Goal: Navigation & Orientation: Go to known website

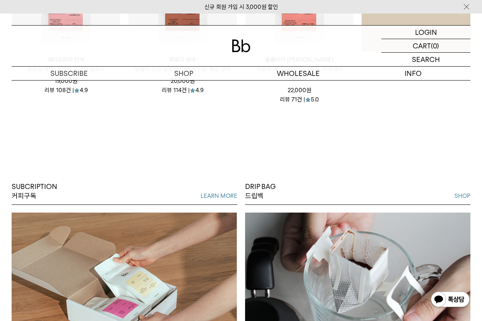
scroll to position [314, 0]
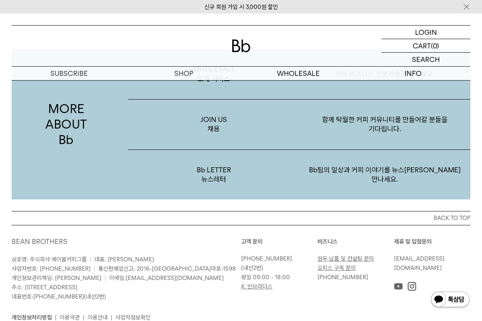
scroll to position [1433, 0]
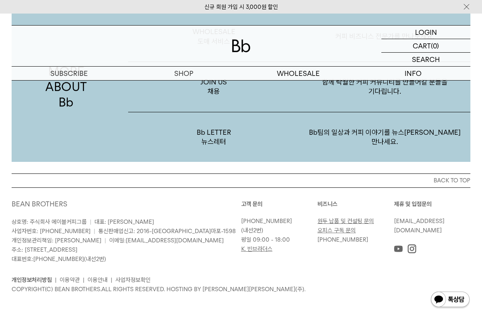
click at [265, 245] on link "K. 빈브라더스" at bounding box center [256, 248] width 31 height 7
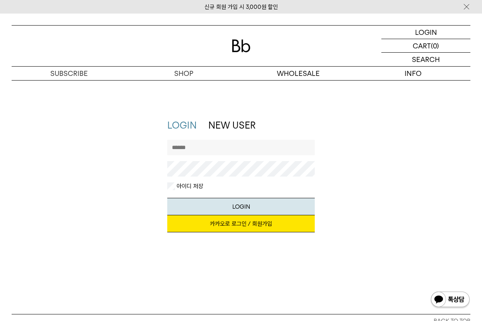
click at [237, 54] on div at bounding box center [241, 46] width 459 height 41
click at [241, 49] on img at bounding box center [241, 45] width 19 height 13
